Goal: Find specific page/section: Find specific page/section

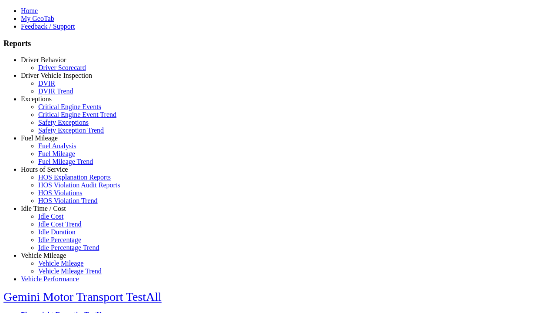
click at [50, 103] on link "Exceptions" at bounding box center [36, 98] width 31 height 7
click at [57, 134] on link "Safety Exception Trend" at bounding box center [71, 129] width 66 height 7
type input "*********"
